Goal: Book appointment/travel/reservation

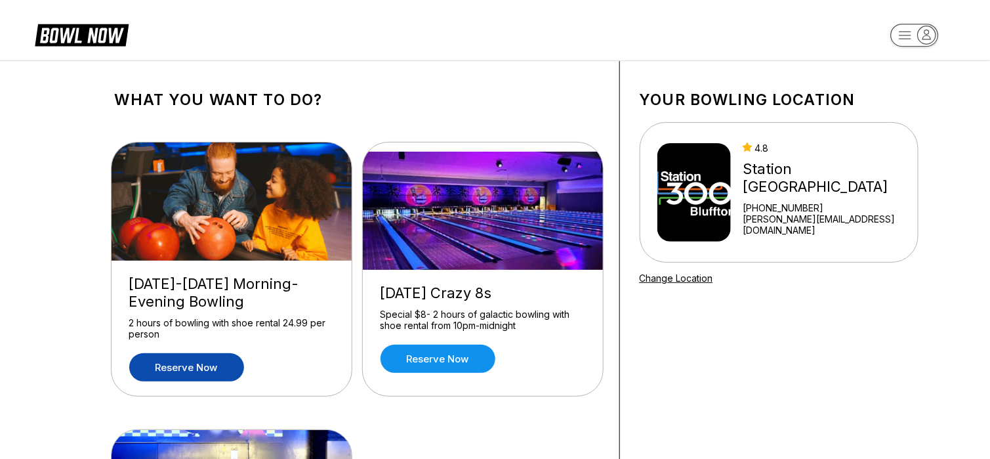
click at [217, 362] on link "Reserve now" at bounding box center [186, 367] width 115 height 28
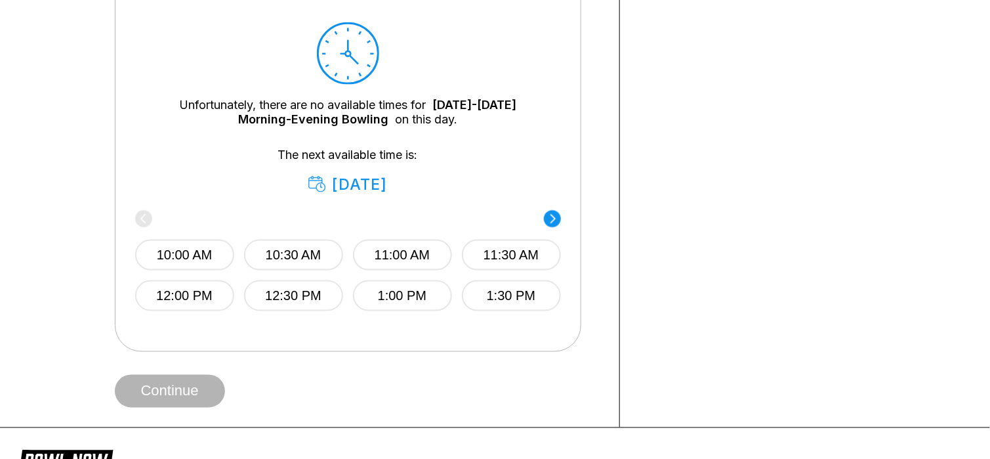
scroll to position [656, 0]
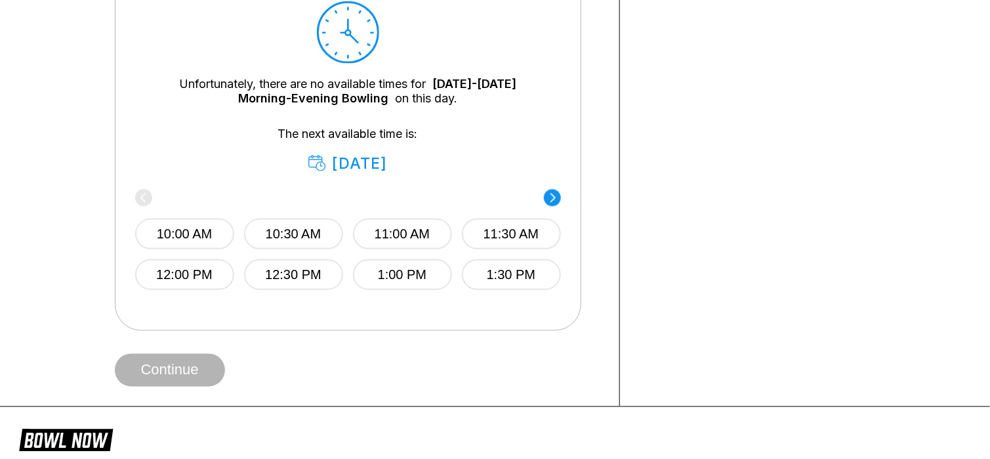
click at [552, 194] on icon at bounding box center [552, 197] width 5 height 9
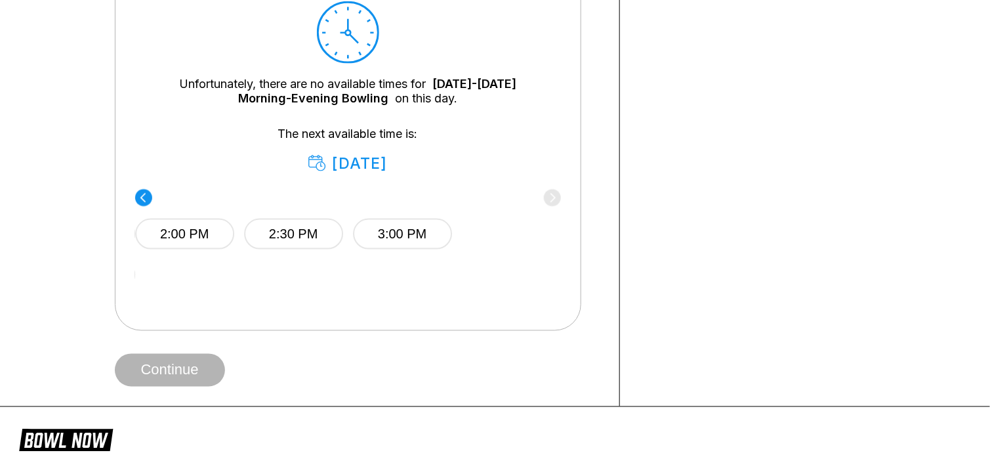
click at [142, 196] on circle at bounding box center [143, 197] width 17 height 17
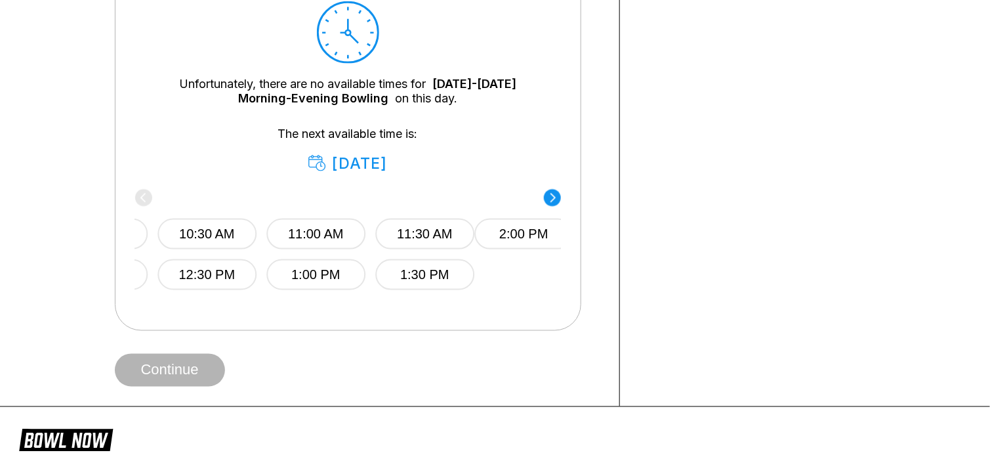
click at [141, 196] on div "10:00 AM 10:30 AM 11:00 AM 11:30 AM 12:00 PM 12:30 PM 1:00 PM 1:30 PM" at bounding box center [262, 241] width 426 height 98
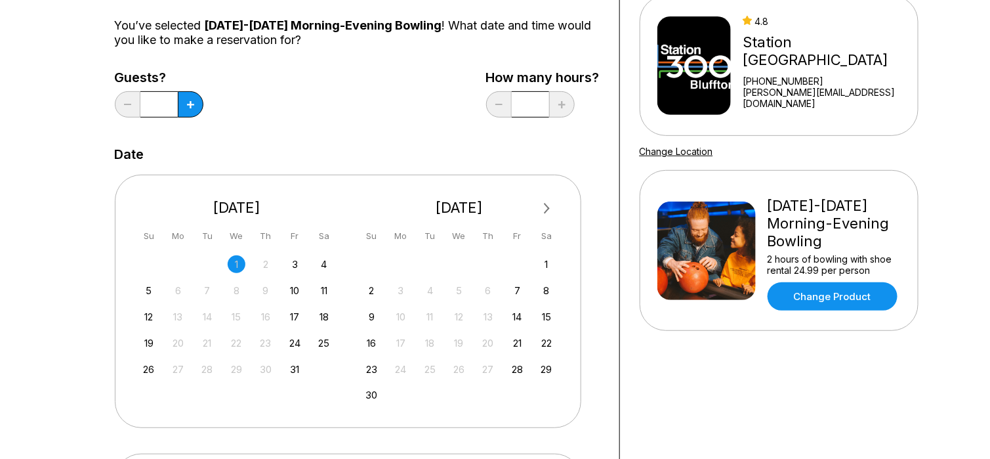
scroll to position [0, 0]
